Goal: Obtain resource: Download file/media

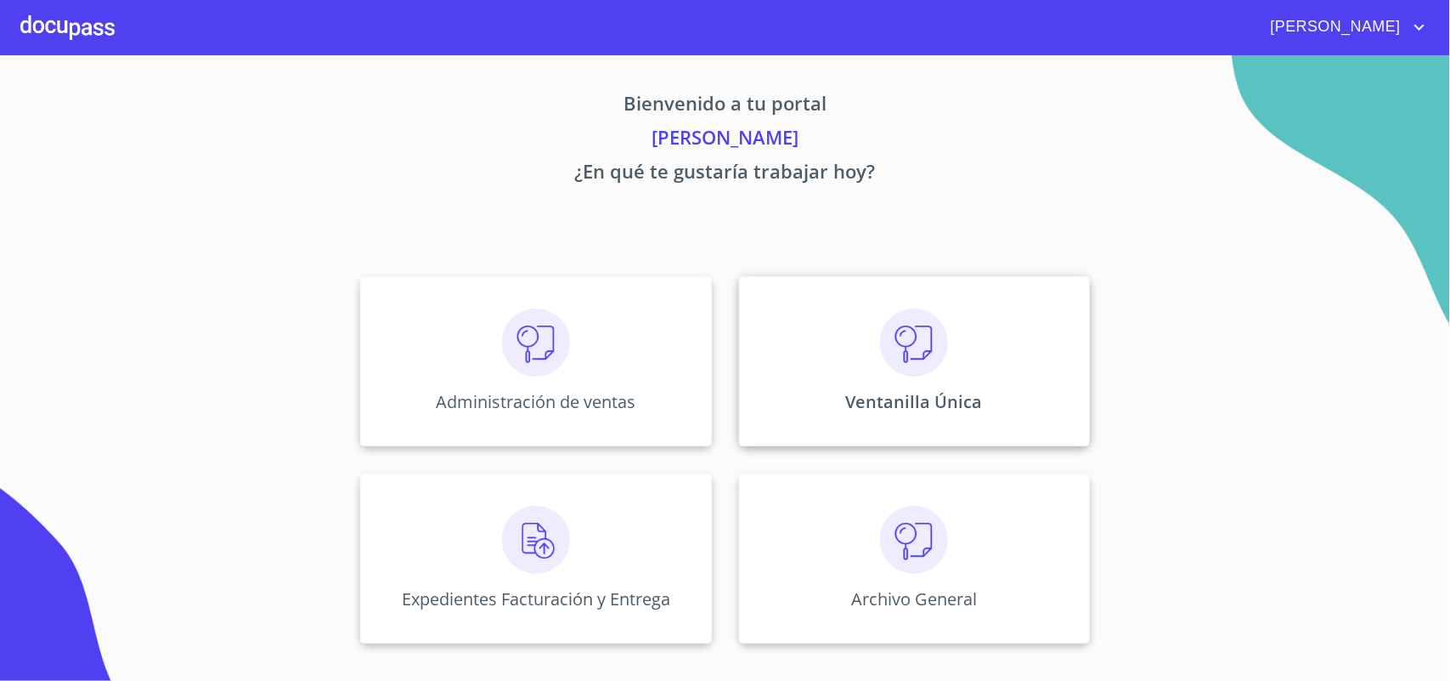
click at [911, 361] on img at bounding box center [914, 342] width 68 height 68
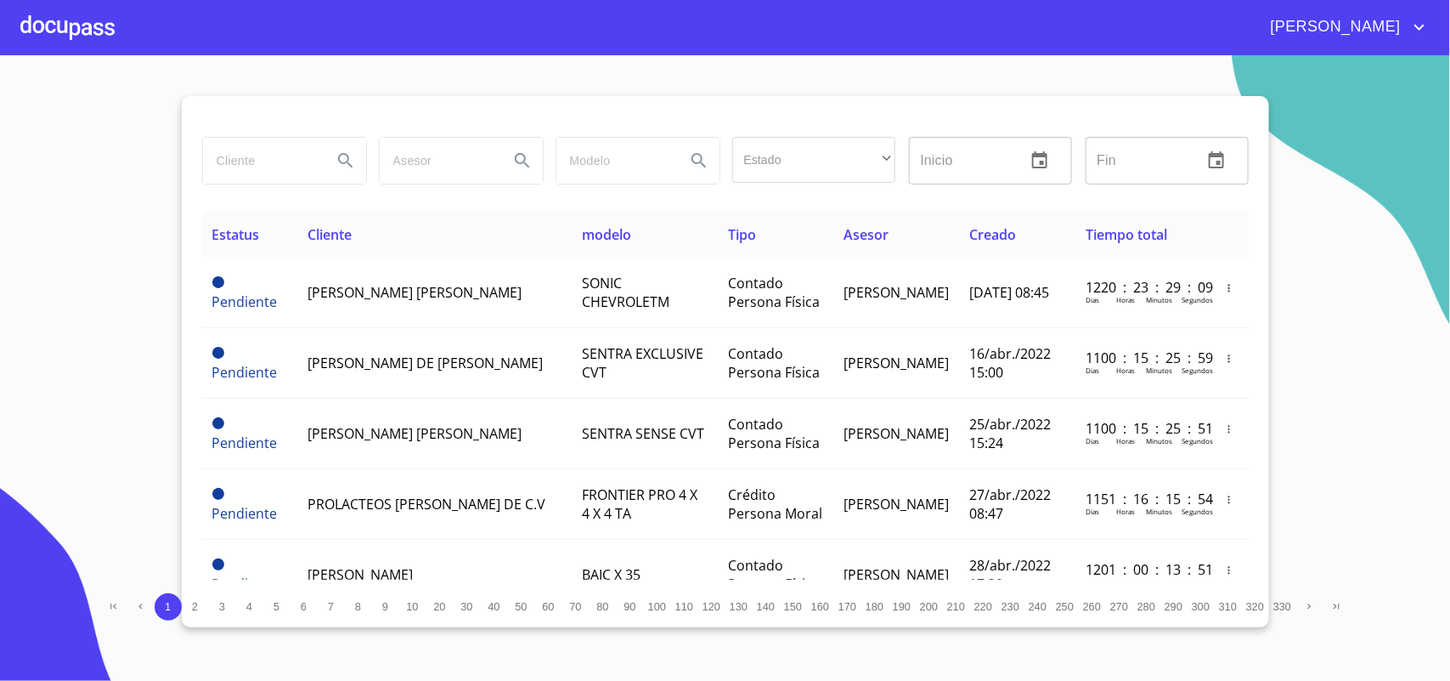
click at [259, 166] on input "search" at bounding box center [261, 161] width 116 height 46
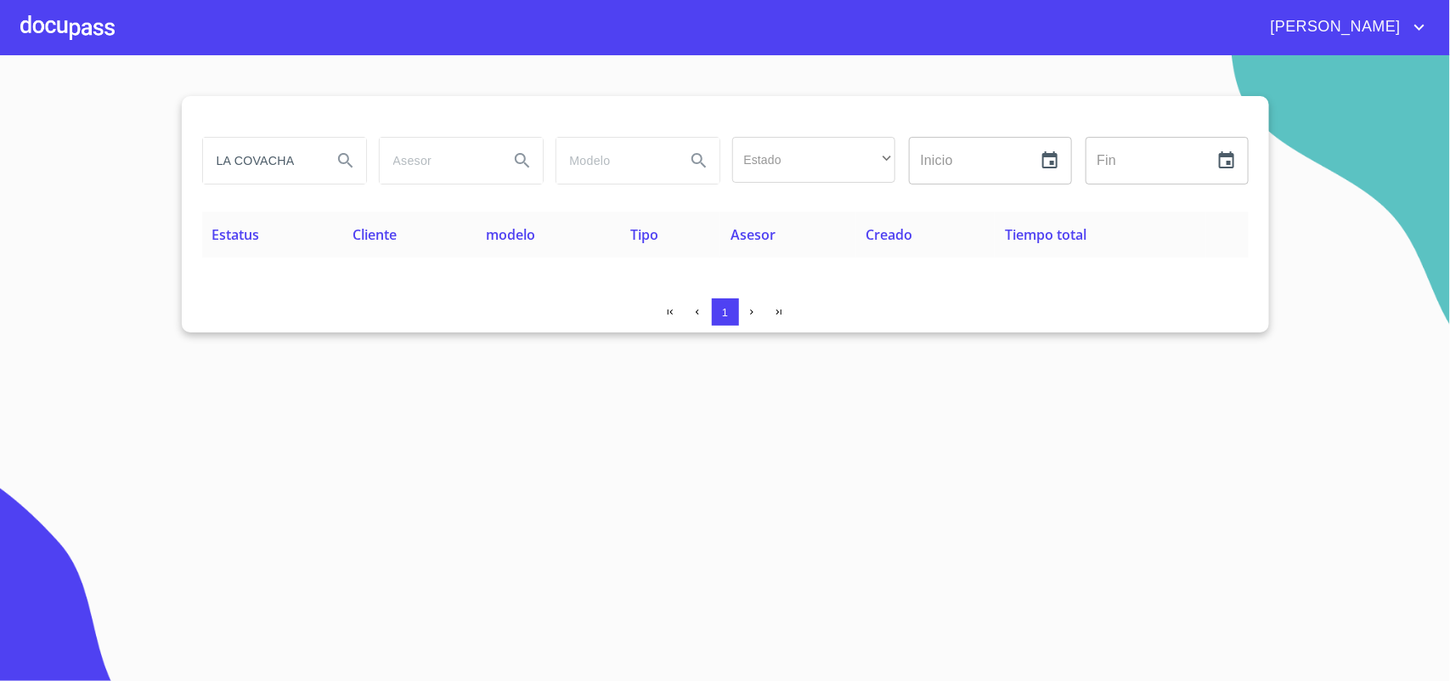
drag, startPoint x: 313, startPoint y: 163, endPoint x: 65, endPoint y: 137, distance: 248.6
click at [65, 137] on section "LA COVACHA Estado ​ ​ Inicio ​ Fin ​ Estatus Cliente modelo Tipo Asesor Creado …" at bounding box center [725, 367] width 1450 height 625
drag, startPoint x: 282, startPoint y: 166, endPoint x: 0, endPoint y: 151, distance: 282.4
click at [0, 151] on section "COVACHA Estado ​ ​ Inicio ​ Fin ​ Estatus Cliente modelo Tipo Asesor Creado Tie…" at bounding box center [725, 367] width 1450 height 625
drag, startPoint x: 281, startPoint y: 166, endPoint x: 65, endPoint y: 140, distance: 217.3
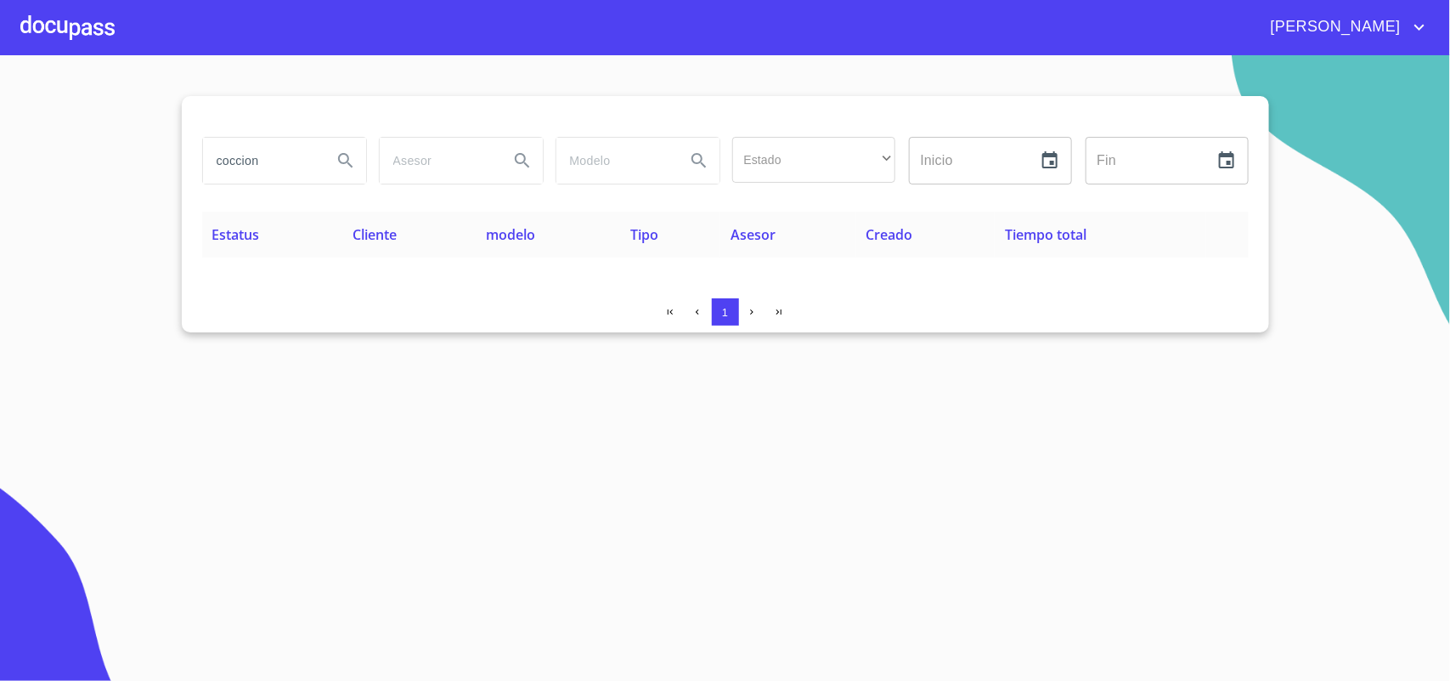
click at [65, 140] on section "coccion Estado ​ ​ Inicio ​ Fin ​ Estatus Cliente modelo Tipo Asesor Creado Tie…" at bounding box center [725, 367] width 1450 height 625
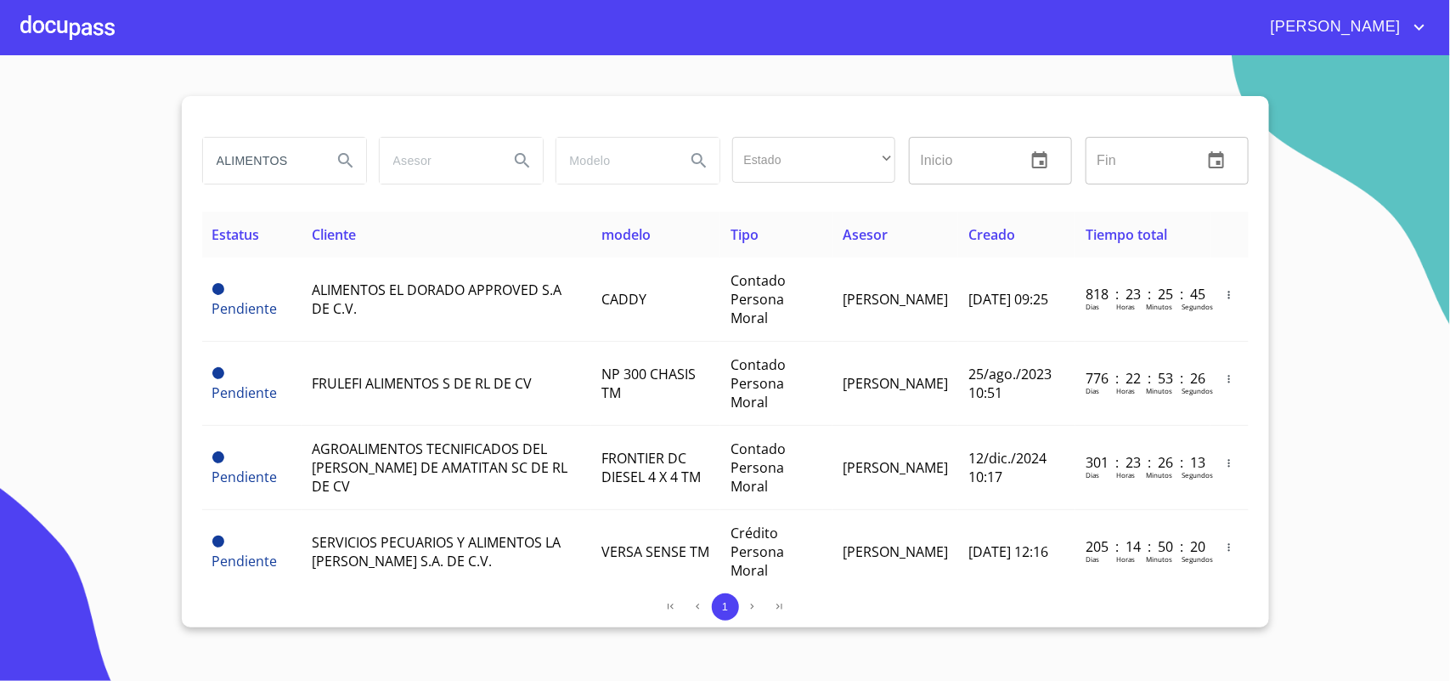
drag, startPoint x: 303, startPoint y: 164, endPoint x: 0, endPoint y: 130, distance: 305.2
click at [0, 130] on section "ALIMENTOS Estado ​ ​ Inicio ​ Fin ​ Estatus Cliente modelo Tipo Asesor Creado T…" at bounding box center [725, 367] width 1450 height 625
type input "builder"
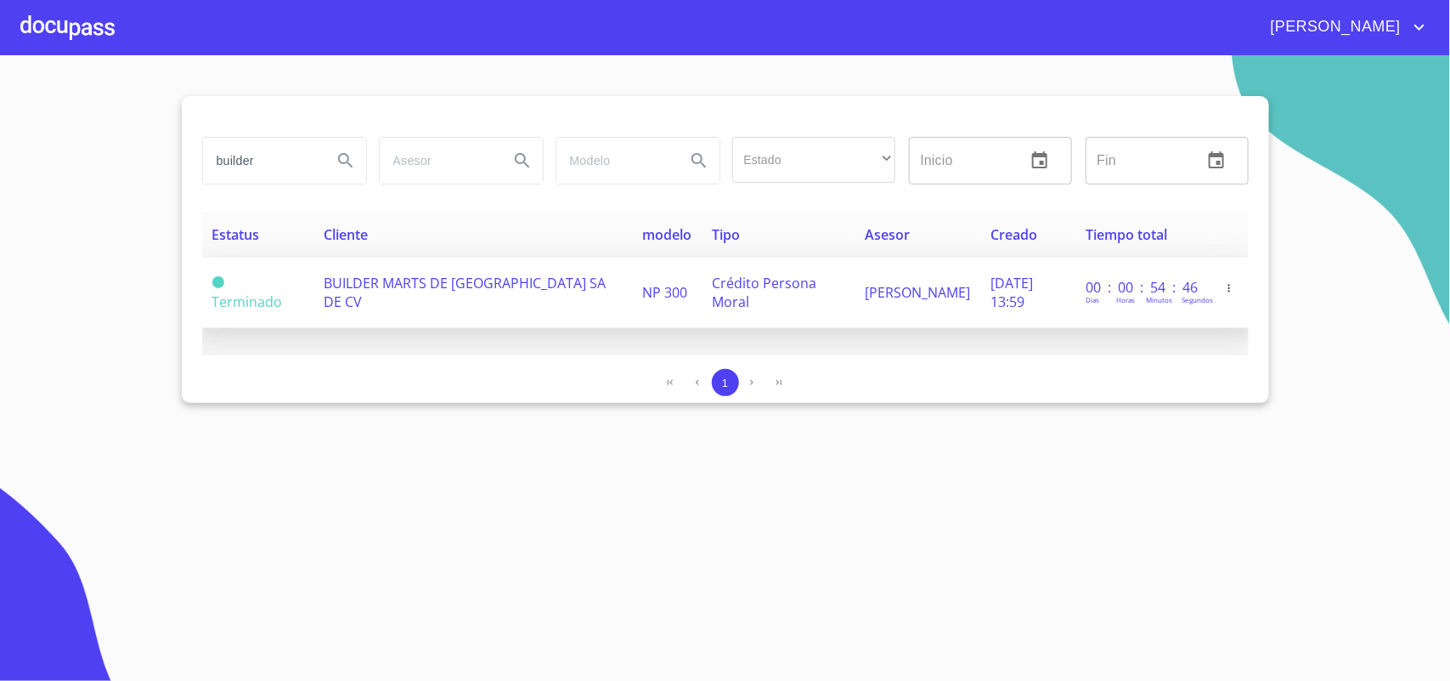
click at [347, 270] on td "BUILDER MARTS DE [GEOGRAPHIC_DATA] SA DE CV" at bounding box center [472, 292] width 318 height 71
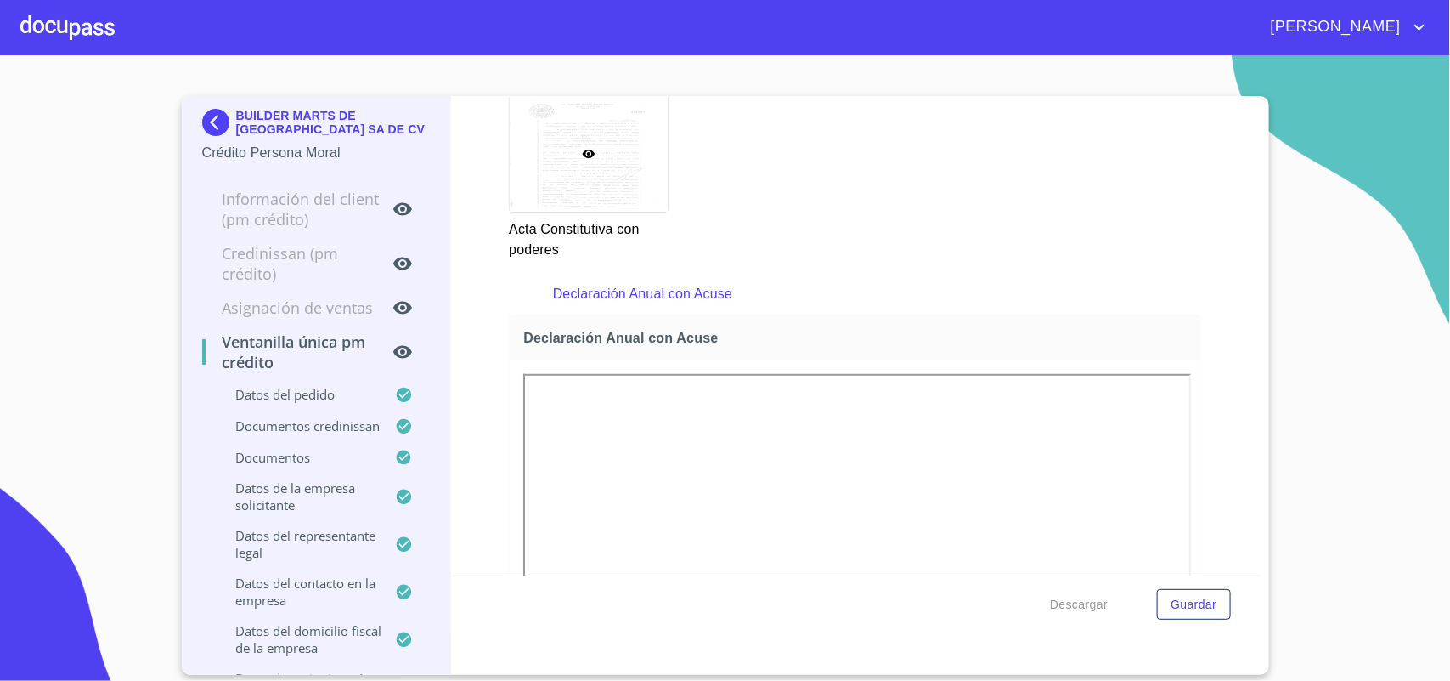
scroll to position [6053, 0]
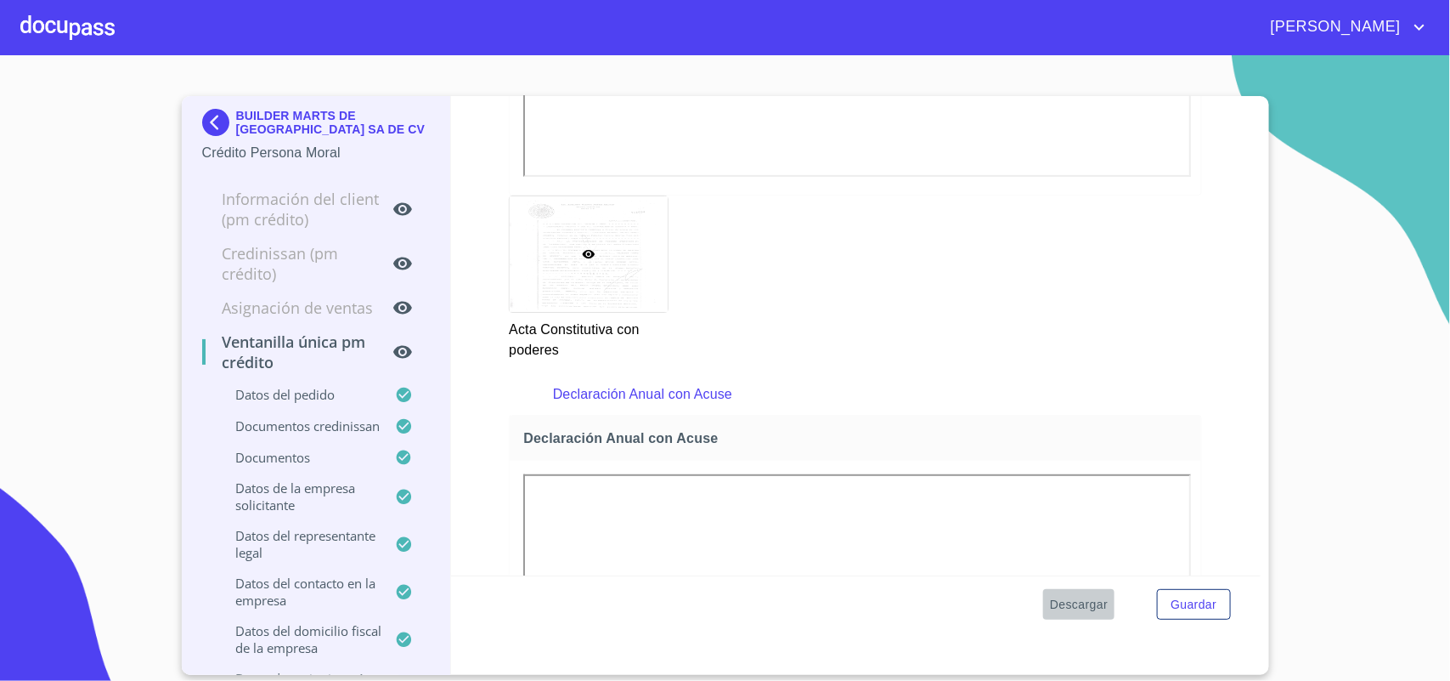
click at [1069, 613] on span "Descargar" at bounding box center [1079, 604] width 58 height 21
click at [212, 116] on img at bounding box center [219, 122] width 34 height 27
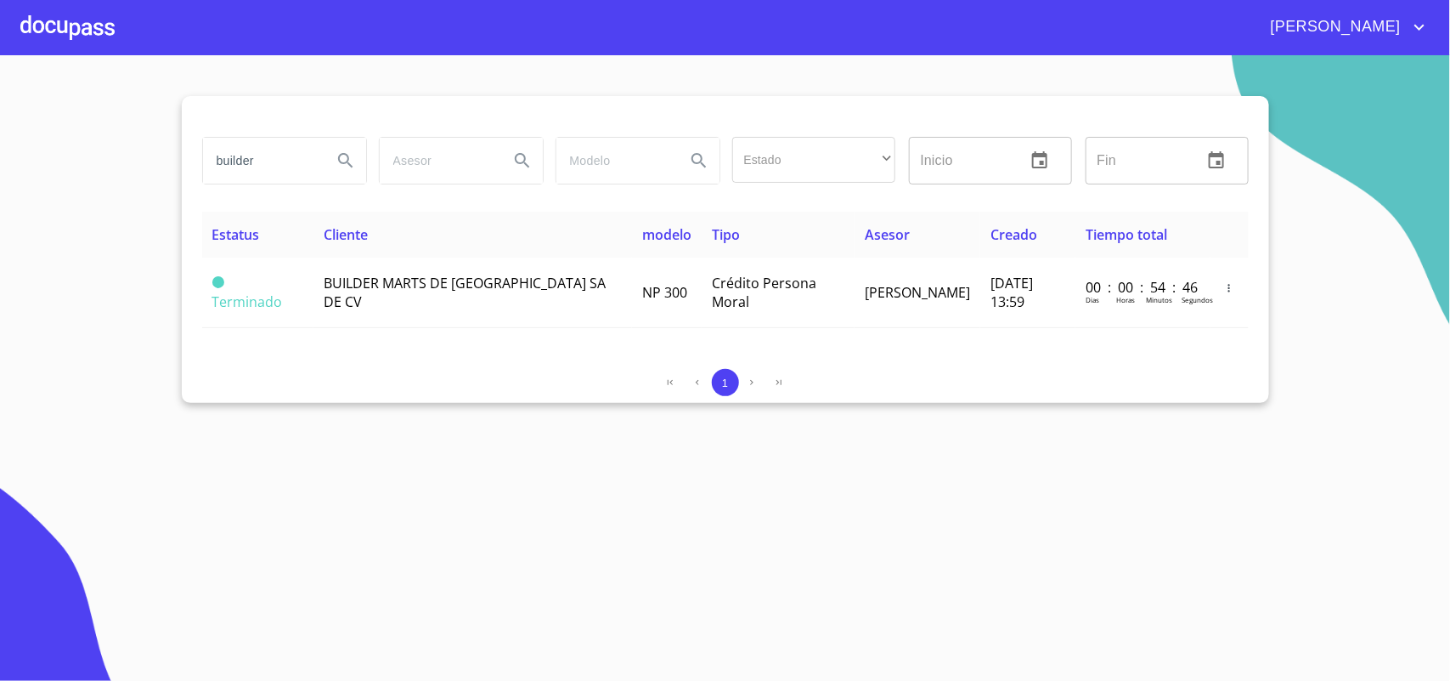
drag, startPoint x: 291, startPoint y: 168, endPoint x: 0, endPoint y: 109, distance: 297.4
click at [0, 109] on section "builder Estado ​ ​ Inicio ​ Fin ​ Estatus Cliente modelo Tipo Asesor Creado Tie…" at bounding box center [725, 367] width 1450 height 625
type input "COCINAS"
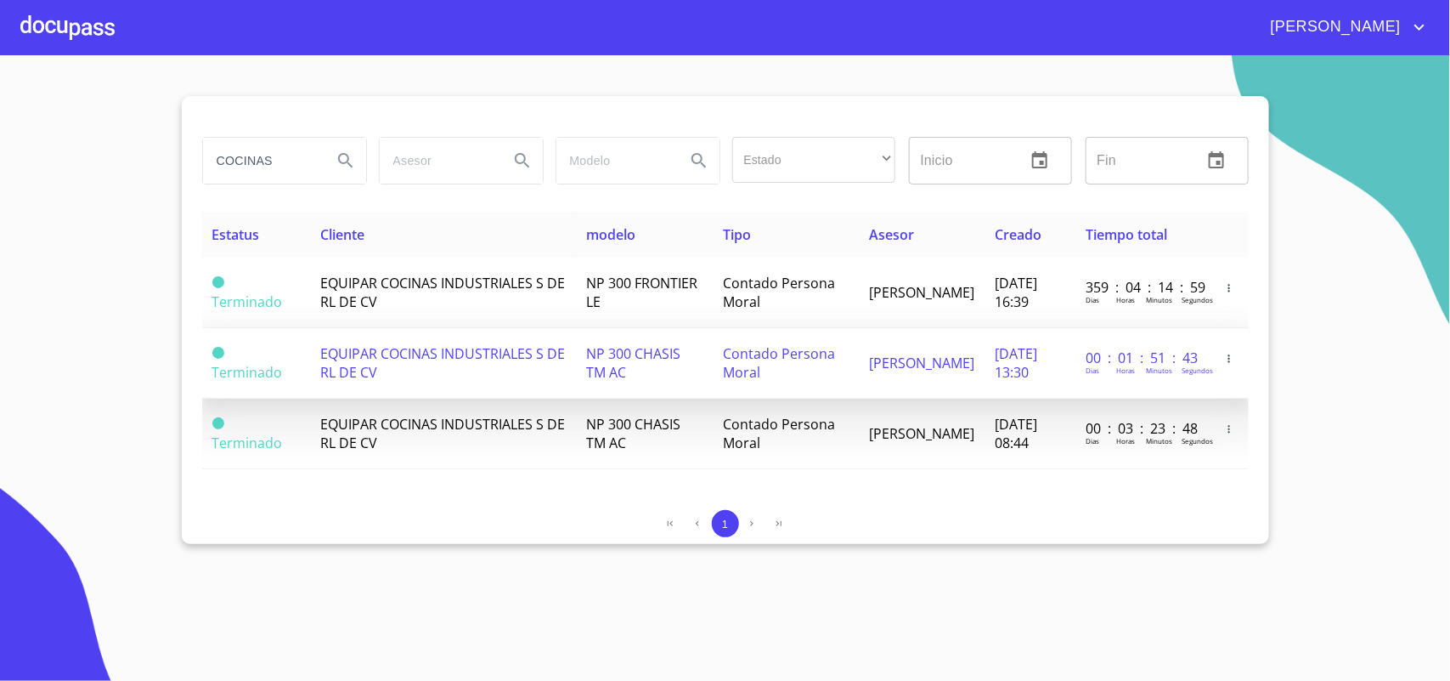
click at [405, 355] on span "EQUIPAR COCINAS INDUSTRIALES S DE RL DE CV" at bounding box center [442, 362] width 245 height 37
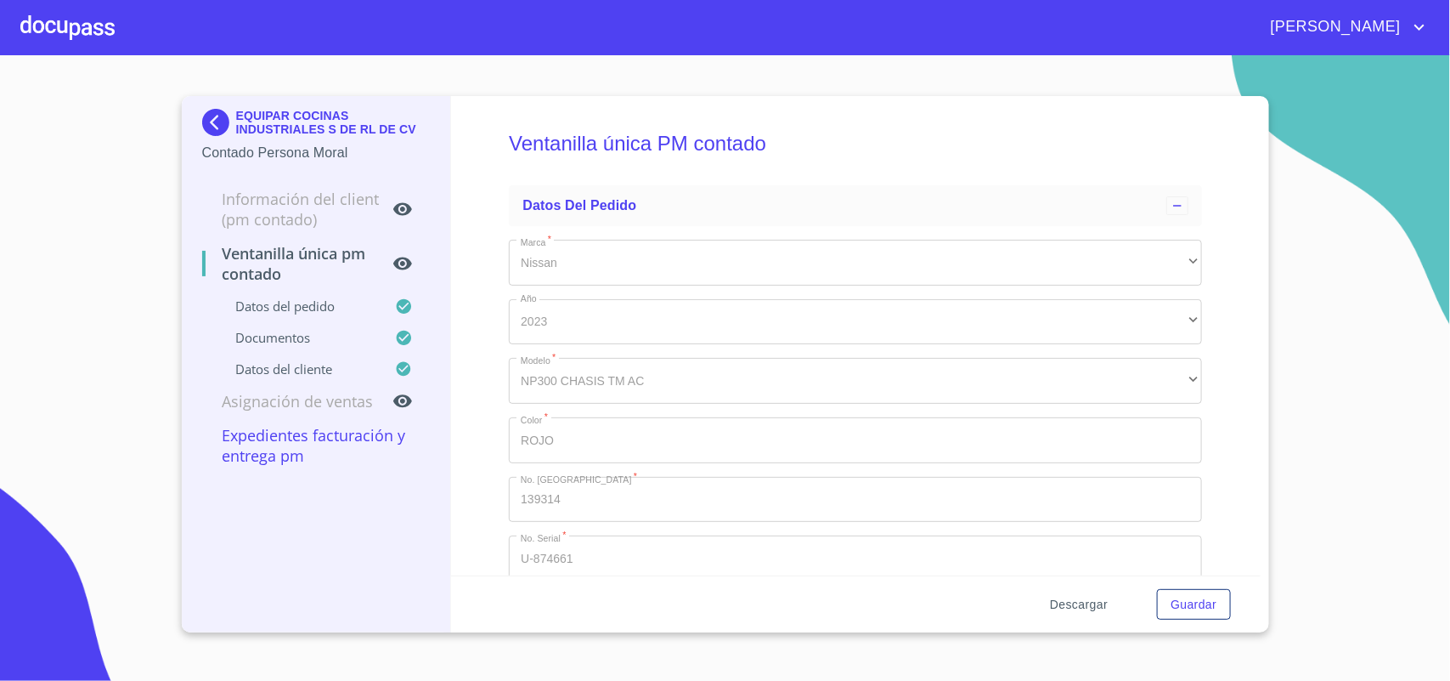
click at [1081, 601] on span "Descargar" at bounding box center [1079, 604] width 58 height 21
click at [217, 110] on img at bounding box center [219, 122] width 34 height 27
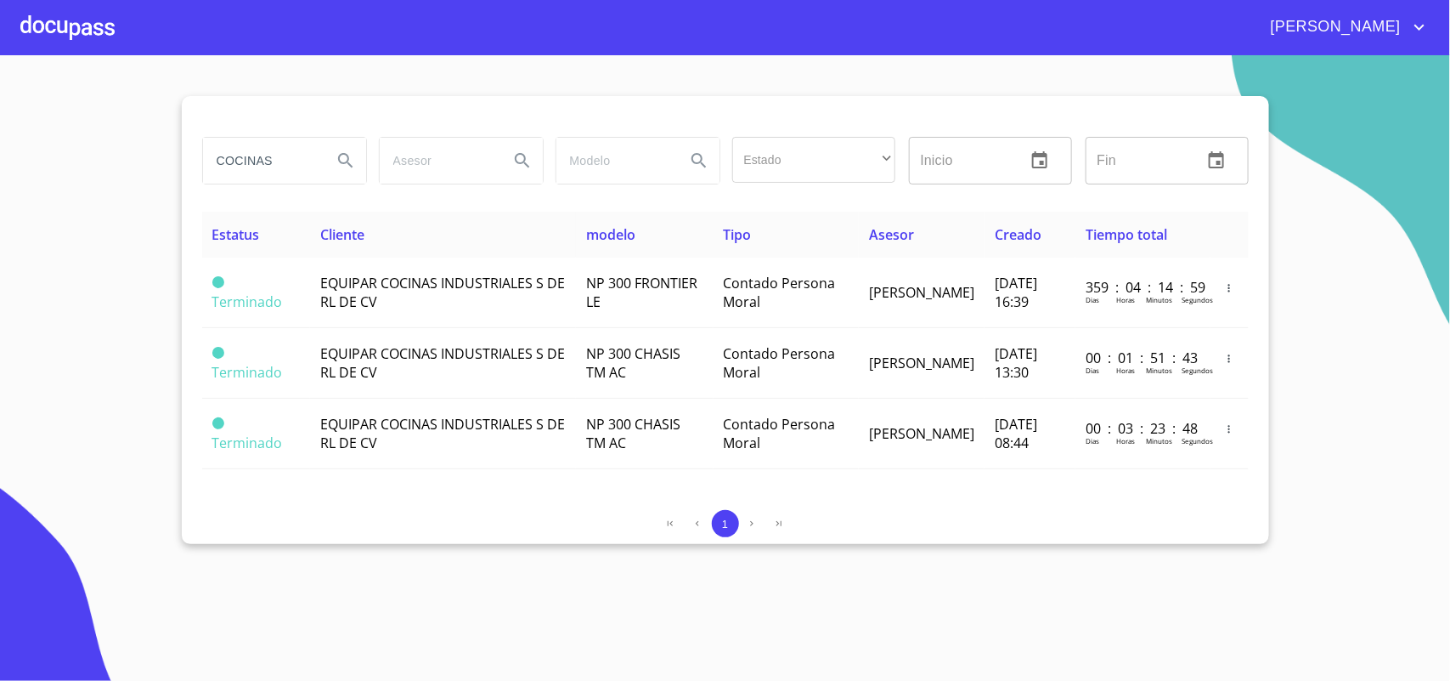
click at [0, 121] on section "COCINAS Estado ​ ​ Inicio ​ Fin ​ Estatus Cliente modelo Tipo Asesor Creado Tie…" at bounding box center [725, 367] width 1450 height 625
type input "PETROLERO"
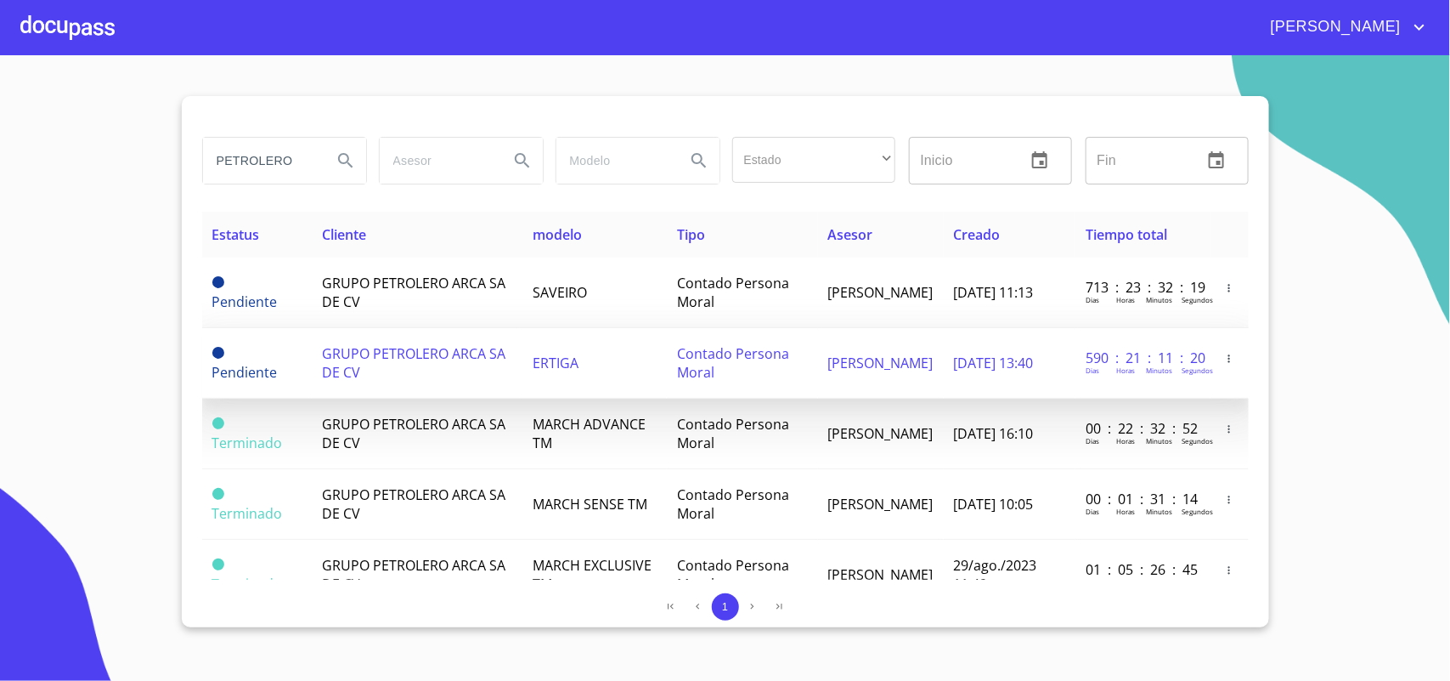
click at [413, 365] on td "GRUPO PETROLERO ARCA SA DE CV" at bounding box center [417, 363] width 211 height 71
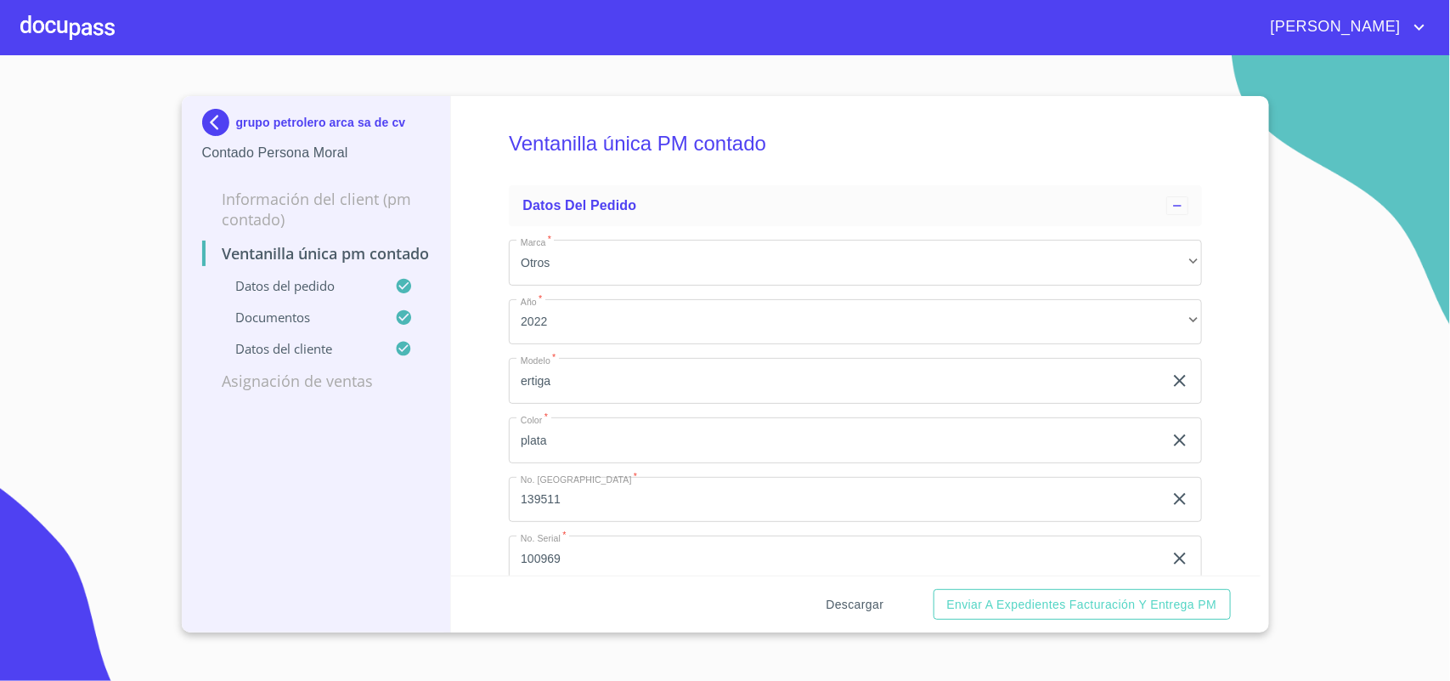
click at [858, 597] on span "Descargar" at bounding box center [855, 604] width 58 height 21
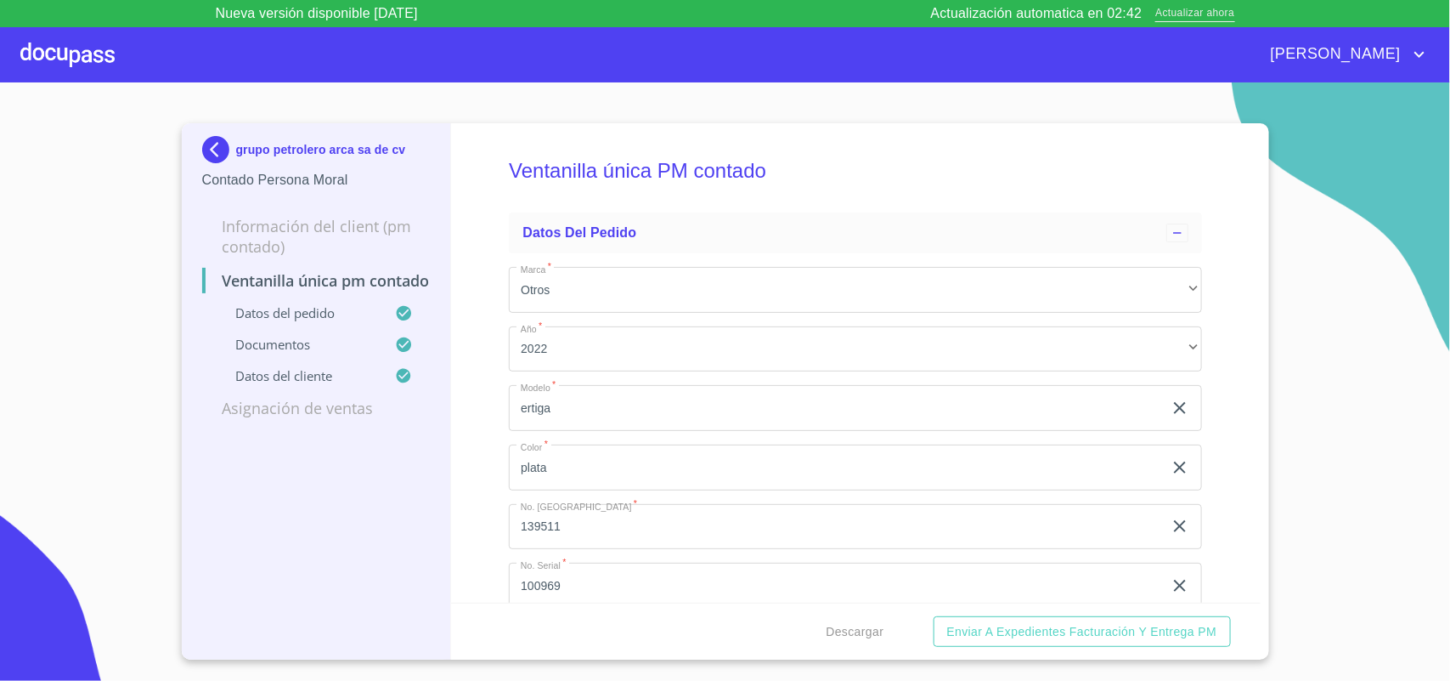
click at [1190, 13] on span "Actualizar ahora" at bounding box center [1194, 14] width 79 height 18
